Goal: Find specific page/section

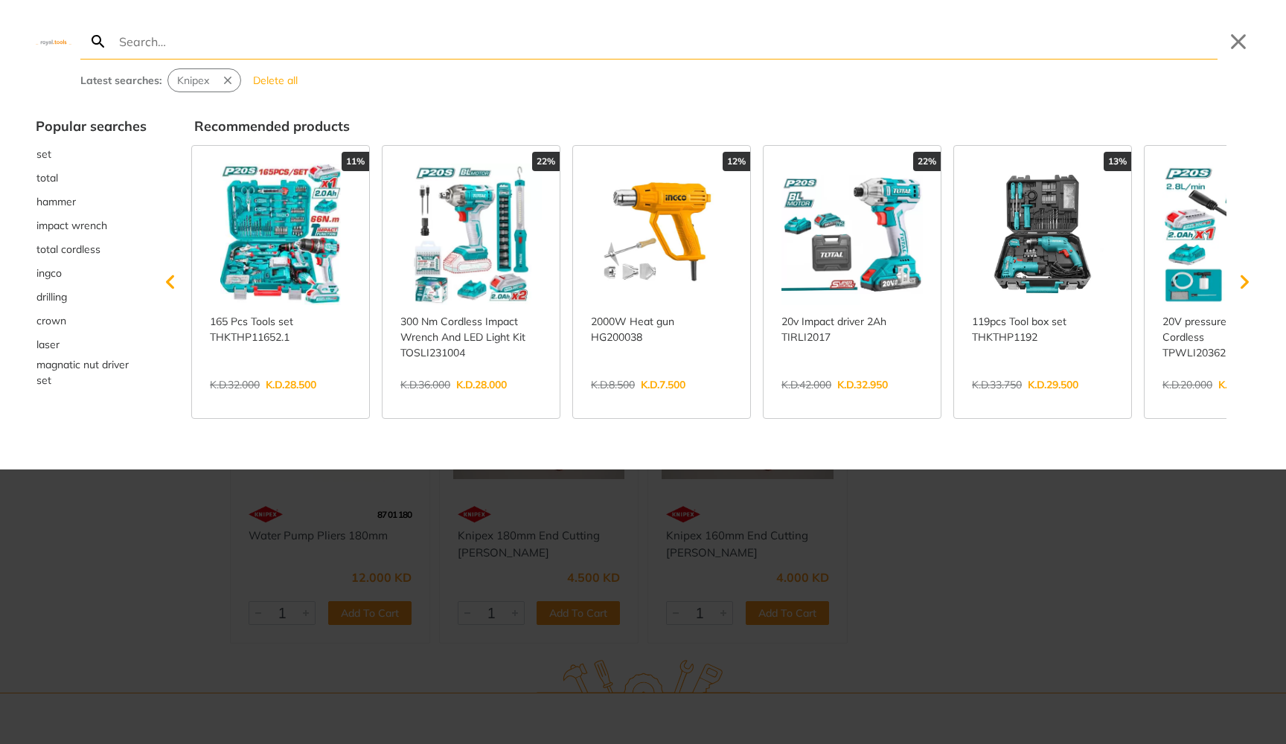
type input "Knipex"
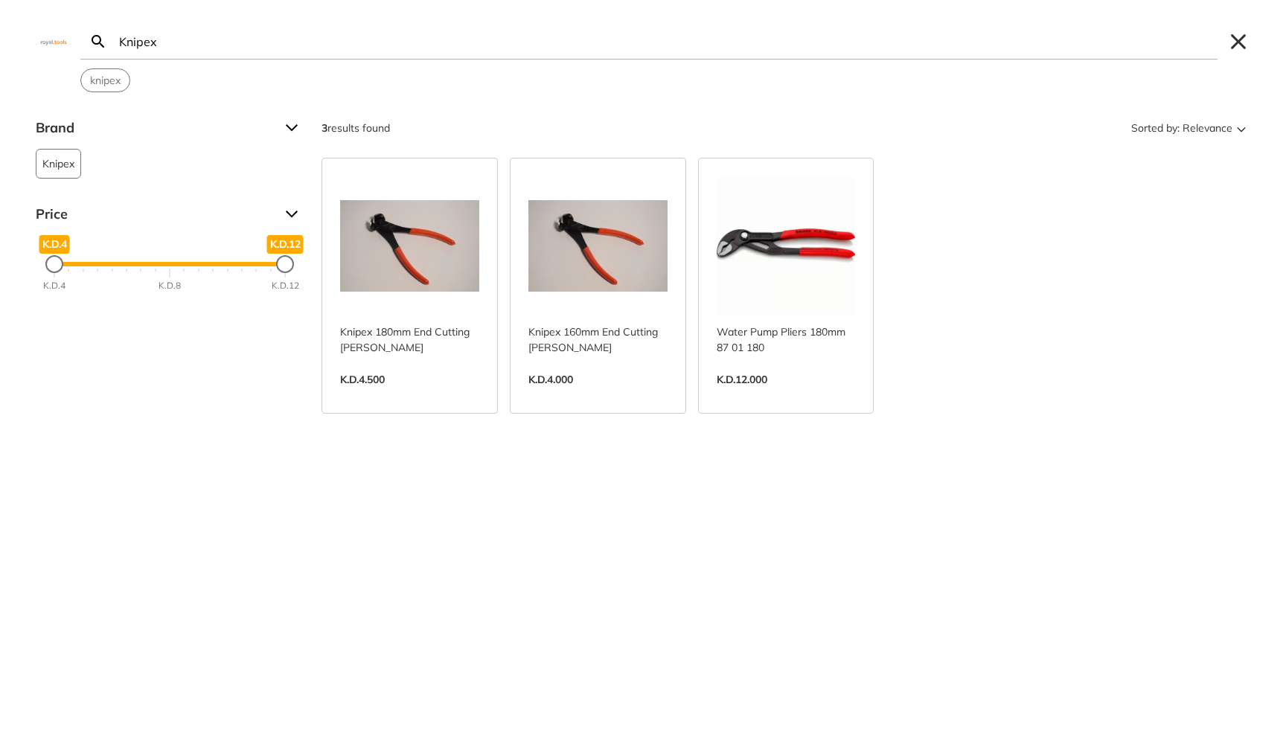
click at [1233, 41] on button "Close" at bounding box center [1239, 42] width 24 height 24
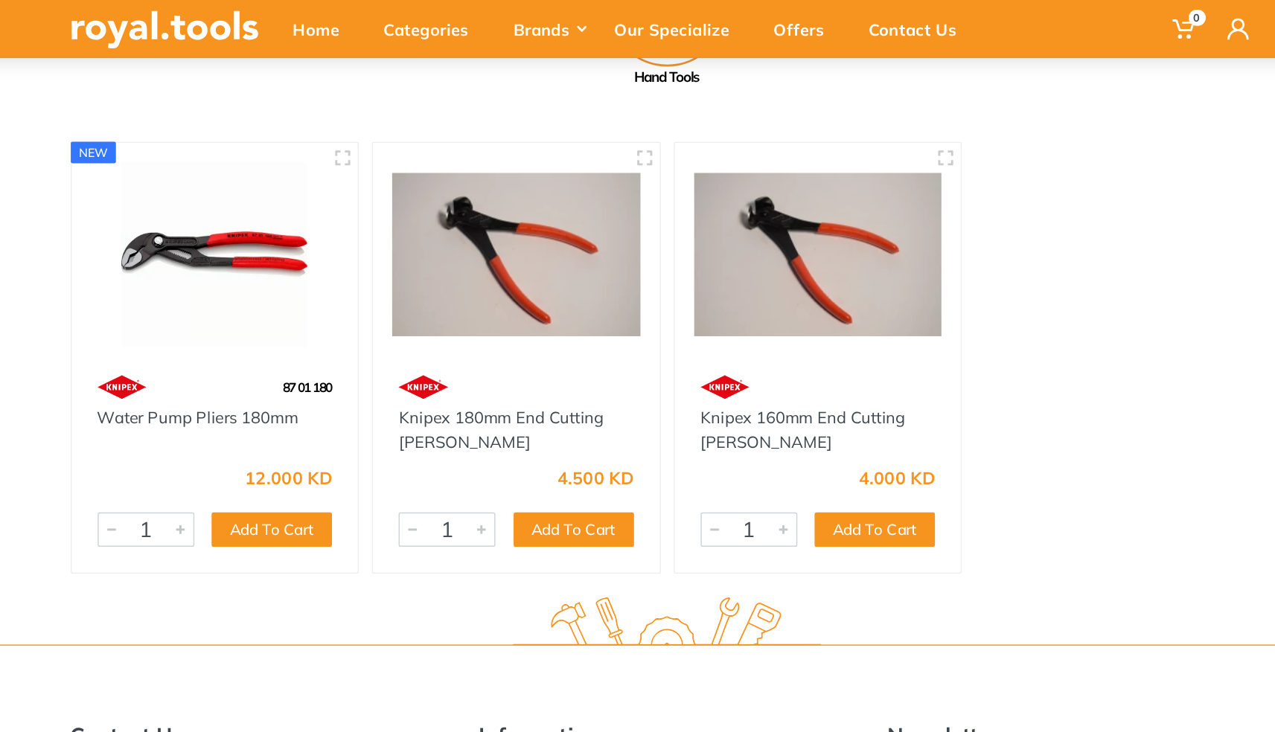
scroll to position [226, 0]
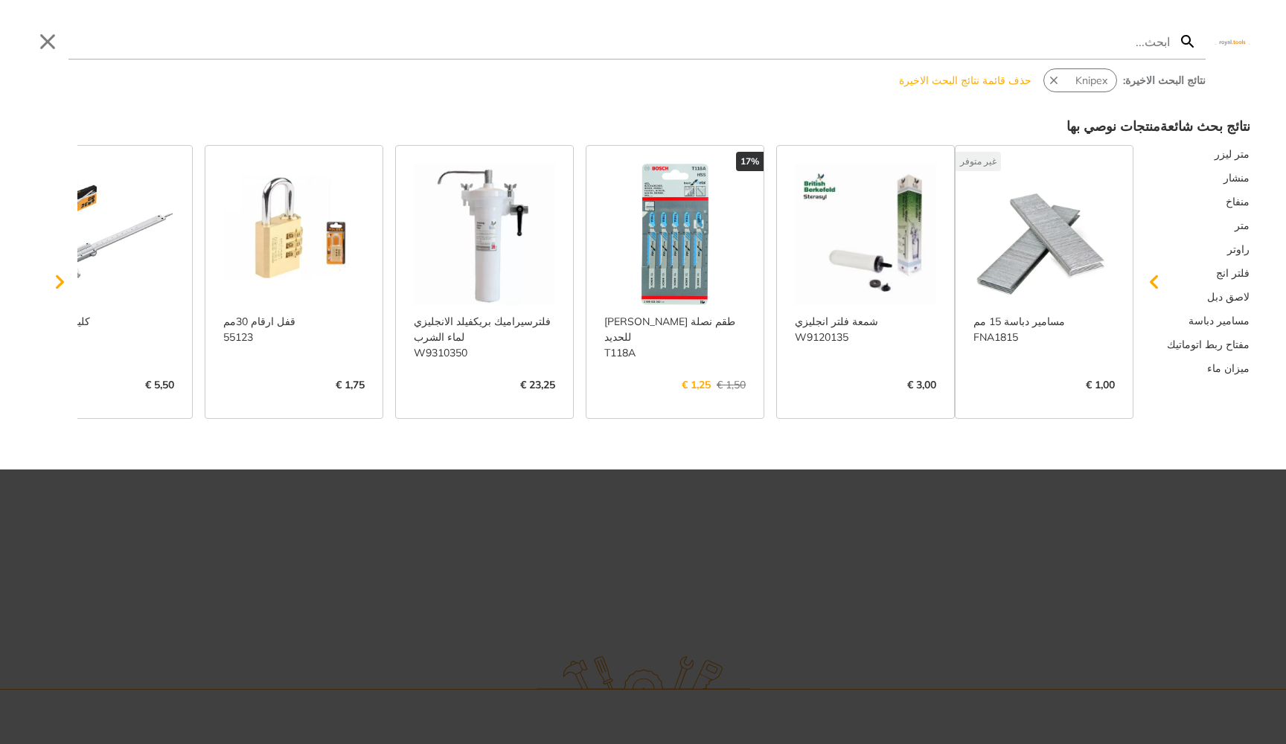
type input "Knipex"
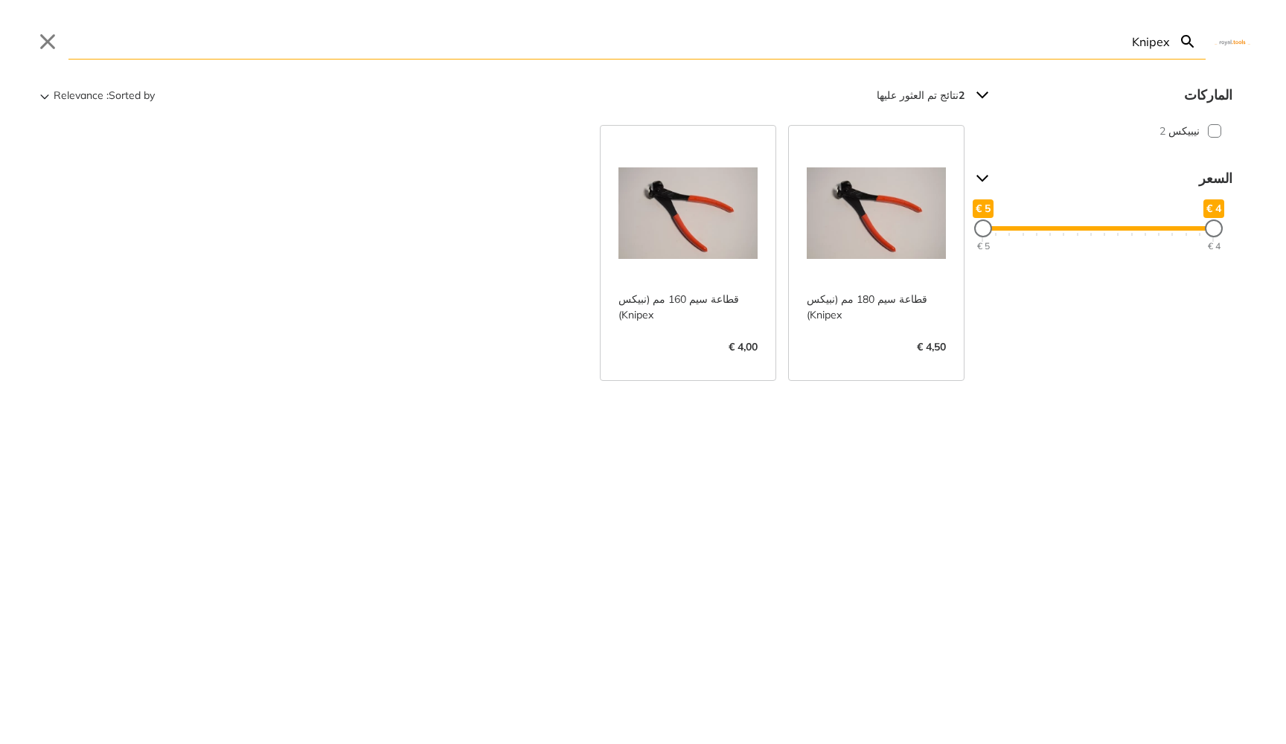
click at [1195, 39] on icon "Search" at bounding box center [1188, 42] width 18 height 18
click at [1182, 44] on icon "Search" at bounding box center [1188, 42] width 18 height 18
click at [1151, 40] on input "Knipex" at bounding box center [619, 41] width 1102 height 35
